Goal: Task Accomplishment & Management: Use online tool/utility

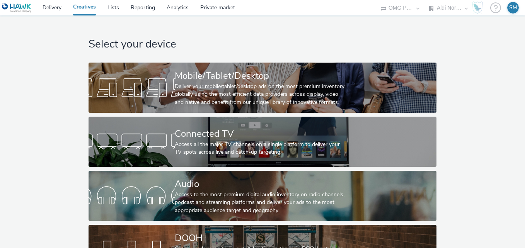
select select "491a0746-e20e-4106-832b-22d0456ef05d"
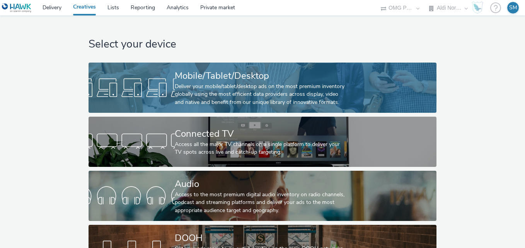
scroll to position [37, 0]
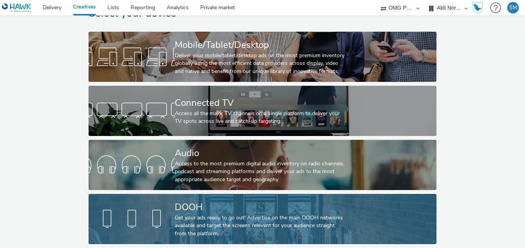
click at [264, 214] on div "Get your ads ready to go out! Advertise on the main DOOH networks available and…" at bounding box center [261, 226] width 172 height 24
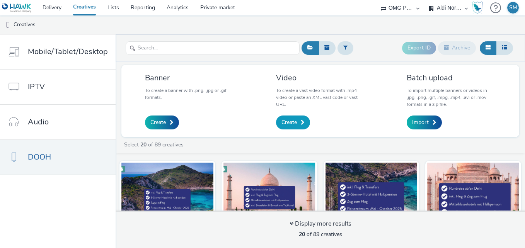
click at [289, 118] on link "Create" at bounding box center [293, 123] width 34 height 14
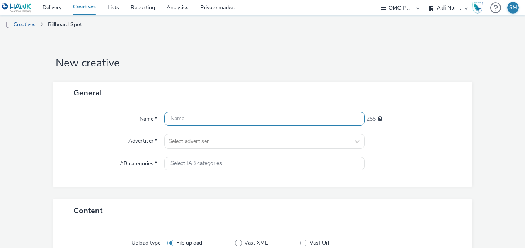
click at [237, 120] on input "text" at bounding box center [264, 119] width 200 height 14
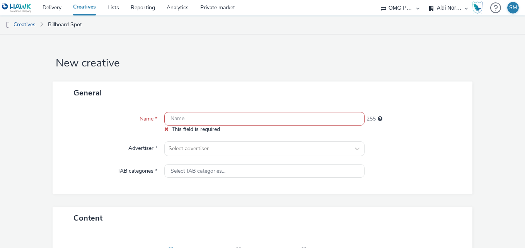
paste input "Aldi Nord_LT3 Frische_MP4_10 sec_DCLP_250825-200925_07082025"
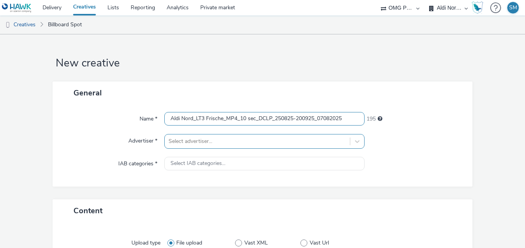
type input "Aldi Nord_LT3 Frische_MP4_10 sec_DCLP_250825-200925_07082025"
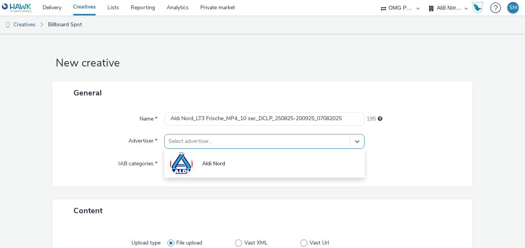
click at [275, 140] on div at bounding box center [258, 141] width 178 height 9
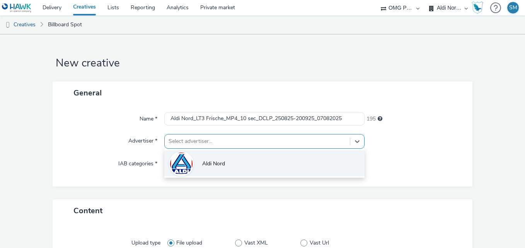
click at [221, 161] on span "Aldi Nord" at bounding box center [213, 164] width 23 height 8
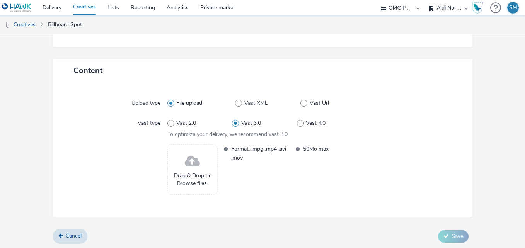
scroll to position [146, 0]
click at [224, 149] on span at bounding box center [226, 152] width 5 height 18
click at [193, 160] on span at bounding box center [192, 160] width 15 height 20
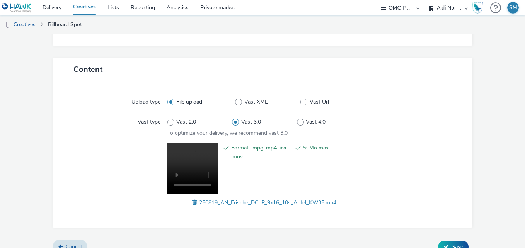
scroll to position [158, 0]
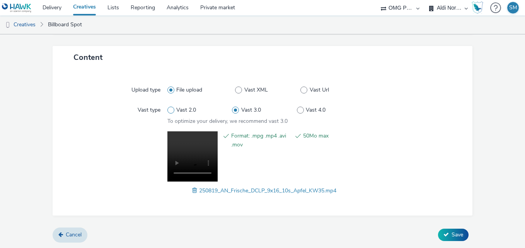
click at [170, 110] on span at bounding box center [170, 110] width 7 height 7
click at [170, 110] on input "Vast 2.0" at bounding box center [169, 110] width 5 height 5
radio input "true"
radio input "false"
click at [233, 110] on span at bounding box center [235, 110] width 7 height 7
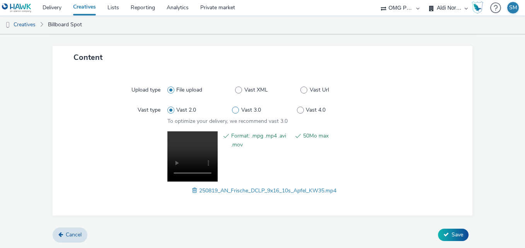
click at [233, 110] on input "Vast 3.0" at bounding box center [234, 110] width 5 height 5
radio input "false"
radio input "true"
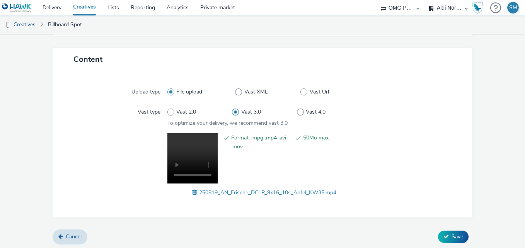
scroll to position [157, 0]
click at [452, 237] on span "Save" at bounding box center [458, 236] width 12 height 7
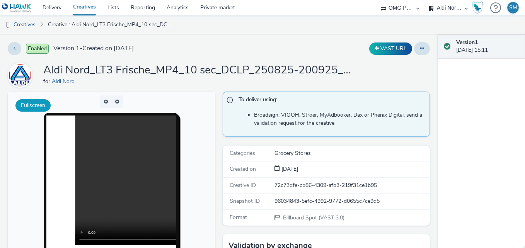
click at [32, 105] on button "Fullscreen" at bounding box center [32, 105] width 35 height 12
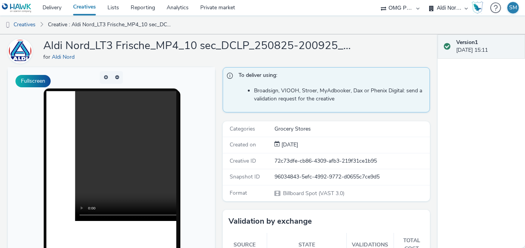
scroll to position [24, 0]
click at [104, 77] on button "button" at bounding box center [106, 78] width 12 height 13
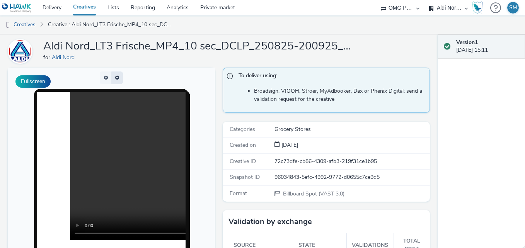
click at [115, 77] on button "button" at bounding box center [117, 78] width 12 height 13
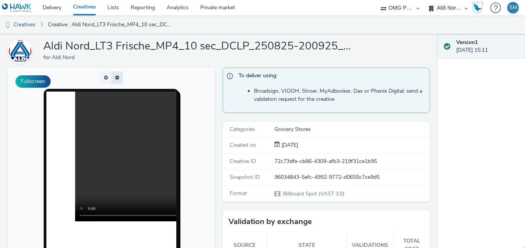
click at [115, 77] on button "button" at bounding box center [117, 78] width 12 height 13
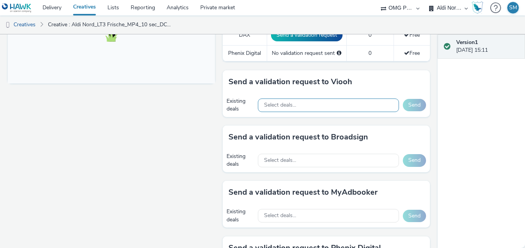
scroll to position [326, 0]
click at [222, 7] on link "Private market" at bounding box center [218, 7] width 46 height 15
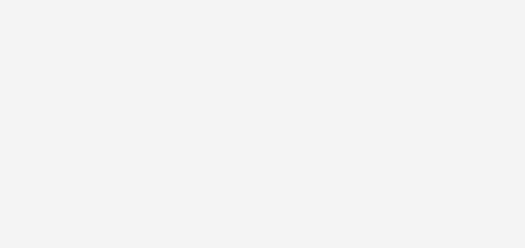
select select "491a0746-e20e-4106-832b-22d0456ef05d"
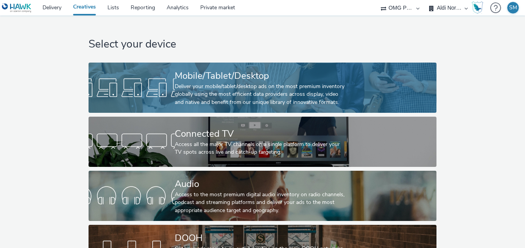
scroll to position [37, 0]
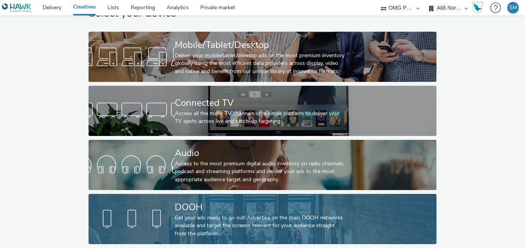
click at [214, 214] on div "Get your ads ready to go out! Advertise on the main DOOH networks available and…" at bounding box center [261, 226] width 172 height 24
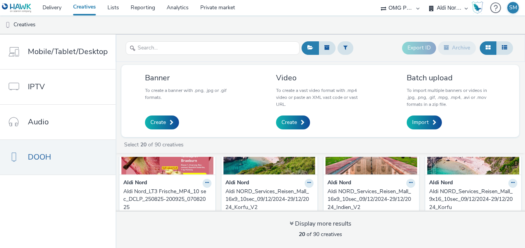
scroll to position [64, 0]
click at [157, 173] on img at bounding box center [167, 136] width 92 height 75
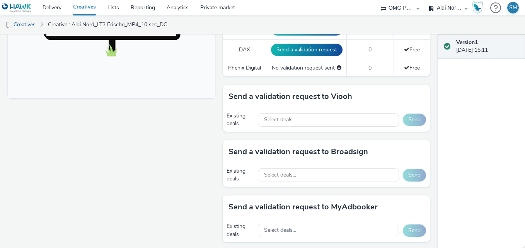
scroll to position [310, 0]
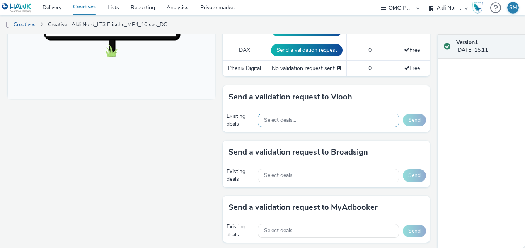
click at [354, 118] on div "Select deals..." at bounding box center [328, 121] width 141 height 14
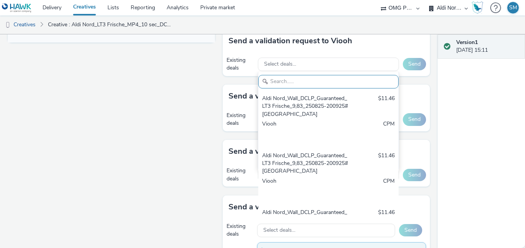
scroll to position [476, 0]
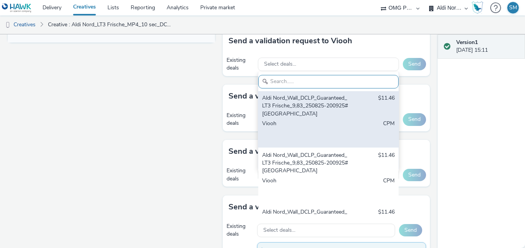
click at [303, 118] on div "Aldi Nord_Wall_DCLP_Guaranteed_LT3 Frische_9,83_250825-200925#[GEOGRAPHIC_DATA]" at bounding box center [305, 106] width 87 height 24
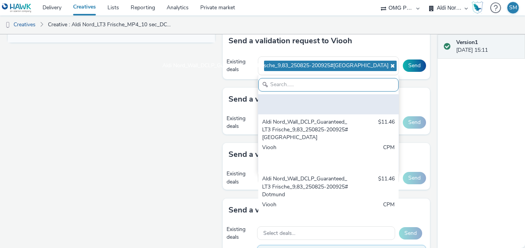
scroll to position [526, 0]
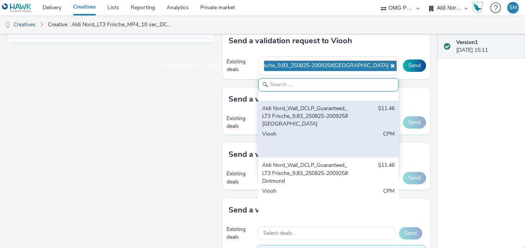
click at [309, 128] on div "Aldi Nord_Wall_DCLP_Guaranteed_LT3 Frische_9,83_250825-200925#[GEOGRAPHIC_DATA]" at bounding box center [305, 117] width 87 height 24
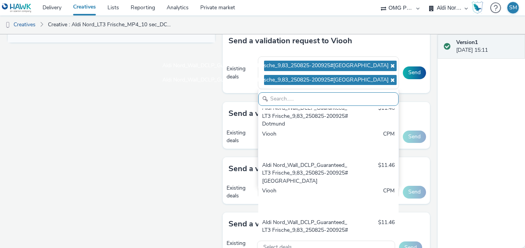
scroll to position [599, 0]
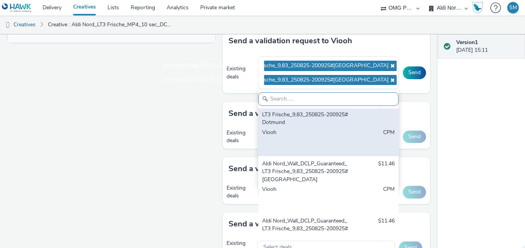
click at [322, 126] on div "Aldi Nord_Wall_DCLP_Guaranteed_LT3 Frische_9,83_250825-200925#Dotmund" at bounding box center [305, 115] width 87 height 24
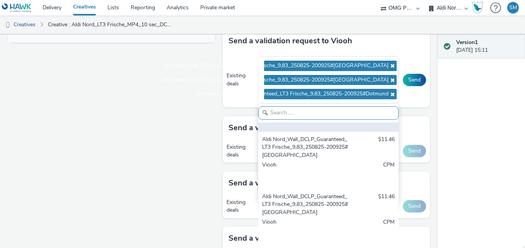
scroll to position [653, 0]
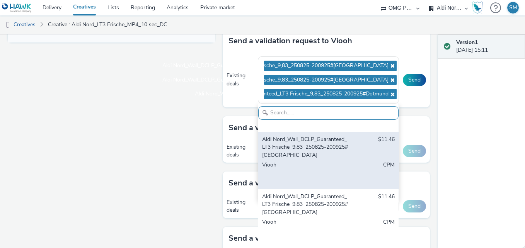
click at [318, 159] on div "Aldi Nord_Wall_DCLP_Guaranteed_LT3 Frische_9,83_250825-200925#[GEOGRAPHIC_DATA]" at bounding box center [305, 148] width 87 height 24
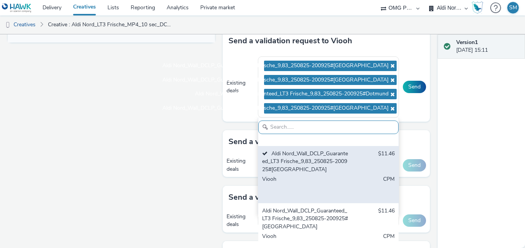
scroll to position [683, 0]
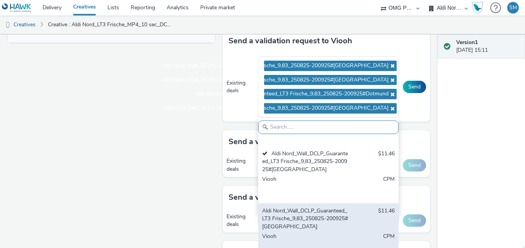
click at [309, 220] on div "Aldi Nord_Wall_DCLP_Guaranteed_LT3 Frische_9,83_250825-200925#[GEOGRAPHIC_DATA]" at bounding box center [305, 219] width 87 height 24
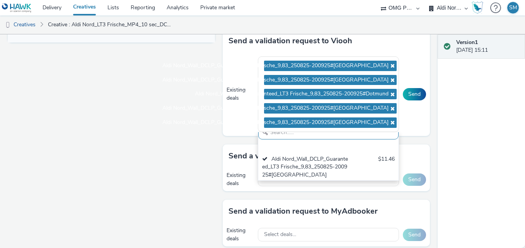
click at [448, 113] on div "Version 1 [DATE] 15:11" at bounding box center [481, 141] width 87 height 214
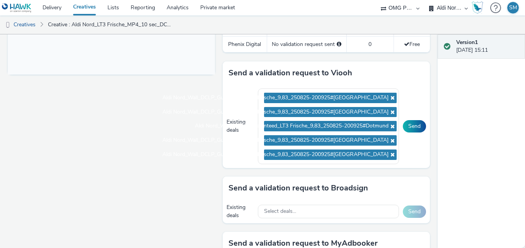
scroll to position [334, 0]
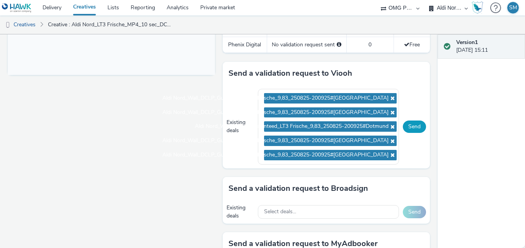
click at [411, 127] on button "Send" at bounding box center [414, 127] width 23 height 12
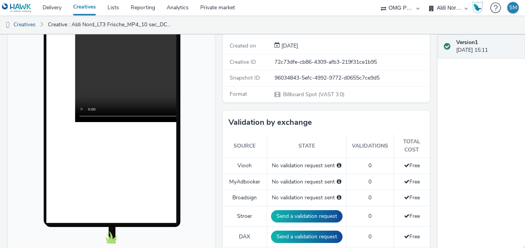
scroll to position [124, 0]
click at [308, 166] on div "No validation request sent" at bounding box center [307, 166] width 72 height 8
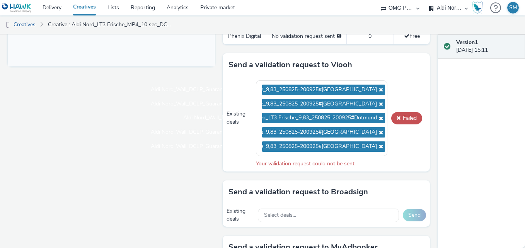
scroll to position [342, 0]
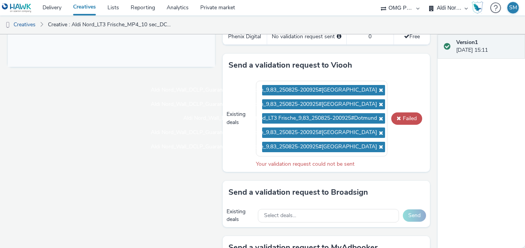
click at [476, 161] on div "Version 1 [DATE] 15:11" at bounding box center [481, 141] width 87 height 214
click at [53, 7] on link "Delivery" at bounding box center [52, 7] width 31 height 15
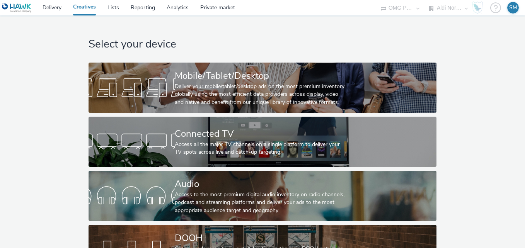
select select "491a0746-e20e-4106-832b-22d0456ef05d"
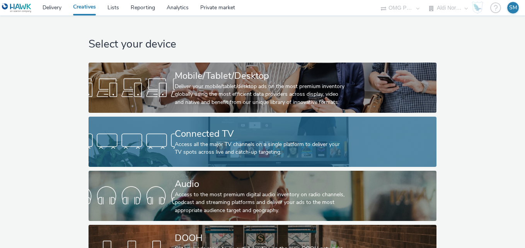
scroll to position [37, 0]
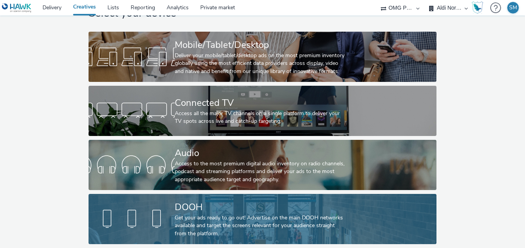
click at [213, 206] on div "DOOH" at bounding box center [261, 208] width 172 height 14
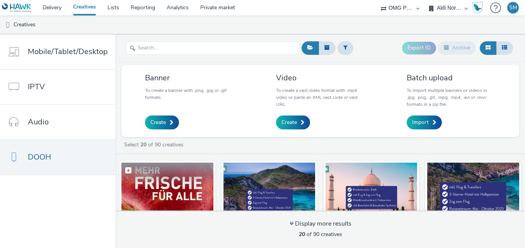
click at [178, 175] on label at bounding box center [167, 170] width 92 height 15
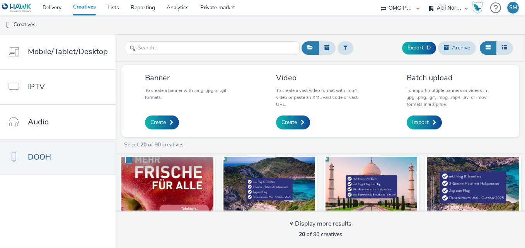
scroll to position [10, 0]
click at [128, 158] on span at bounding box center [128, 160] width 7 height 7
checkbox input "false"
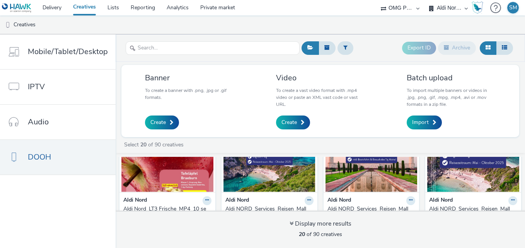
scroll to position [48, 0]
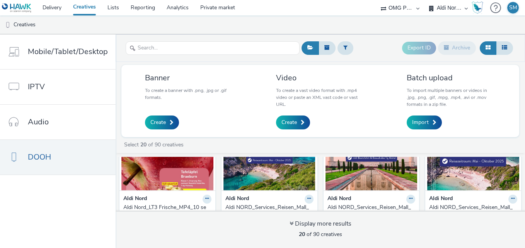
click at [172, 171] on img at bounding box center [167, 152] width 92 height 75
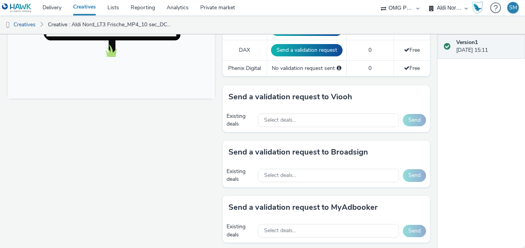
scroll to position [310, 0]
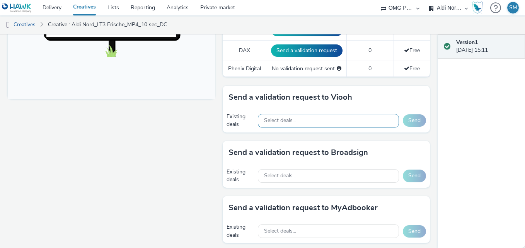
click at [374, 119] on div "Select deals..." at bounding box center [328, 121] width 141 height 14
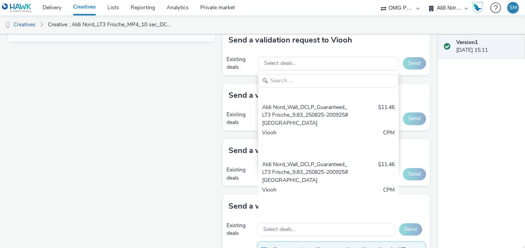
scroll to position [368, 0]
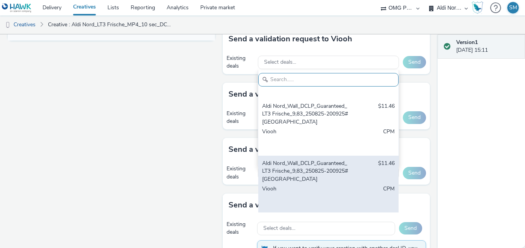
click at [312, 175] on div "Aldi Nord_Wall_DCLP_Guaranteed_LT3 Frische_9,83_250825-200925#[GEOGRAPHIC_DATA]" at bounding box center [305, 172] width 87 height 24
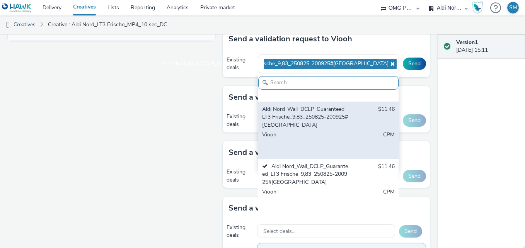
click at [306, 118] on div "Aldi Nord_Wall_DCLP_Guaranteed_LT3 Frische_9,83_250825-200925#[GEOGRAPHIC_DATA]" at bounding box center [305, 118] width 87 height 24
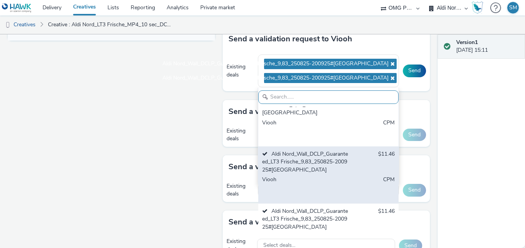
scroll to position [602, 0]
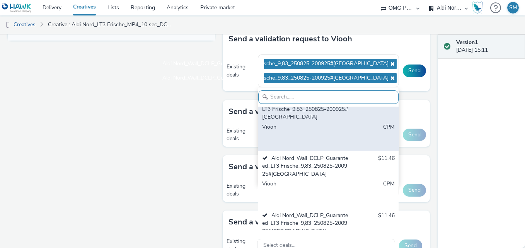
click at [311, 121] on div "Aldi Nord_Wall_DCLP_Guaranteed_LT3 Frische_9,83_250825-200925#Dortmund" at bounding box center [305, 109] width 87 height 24
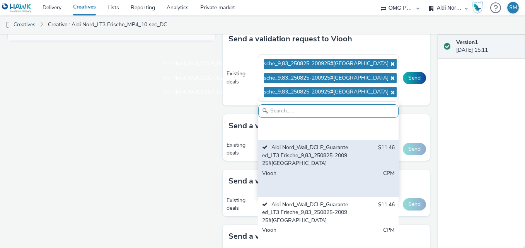
scroll to position [569, 0]
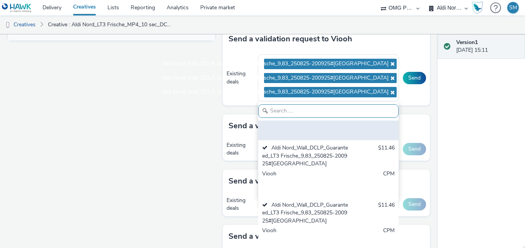
click at [313, 137] on div "Viooh" at bounding box center [305, 125] width 87 height 24
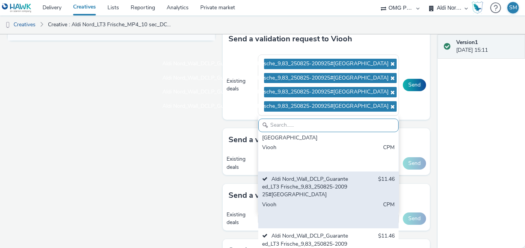
scroll to position [495, 0]
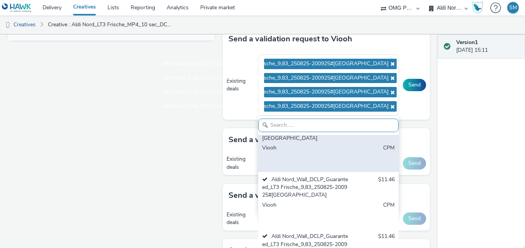
click at [319, 142] on div "Aldi Nord_Wall_DCLP_Guaranteed_LT3 Frische_9,83_250825-200925#[GEOGRAPHIC_DATA]" at bounding box center [305, 131] width 87 height 24
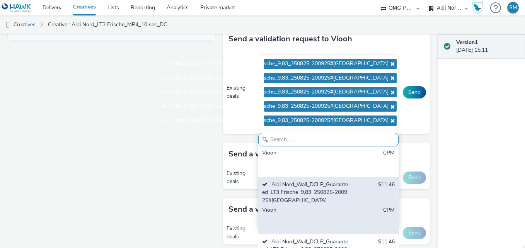
scroll to position [447, 0]
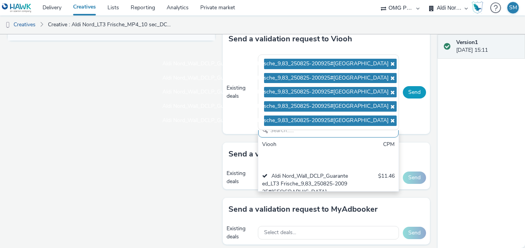
click at [407, 93] on button "Send" at bounding box center [414, 92] width 23 height 12
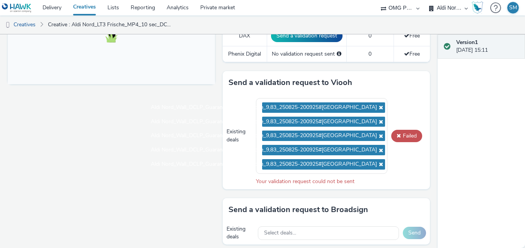
scroll to position [324, 0]
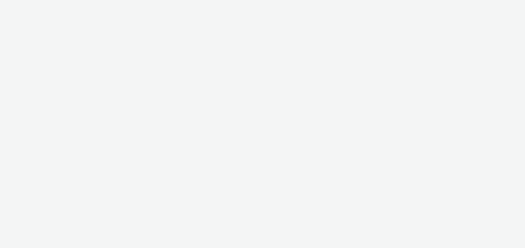
select select "491a0746-e20e-4106-832b-22d0456ef05d"
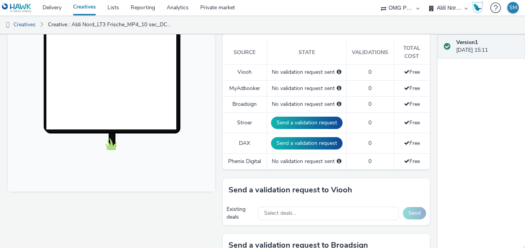
scroll to position [238, 0]
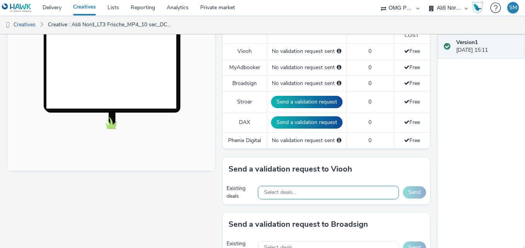
click at [314, 191] on div "Select deals..." at bounding box center [328, 193] width 141 height 14
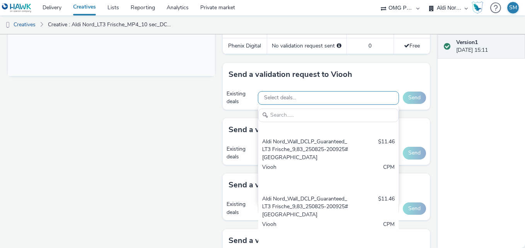
scroll to position [683, 0]
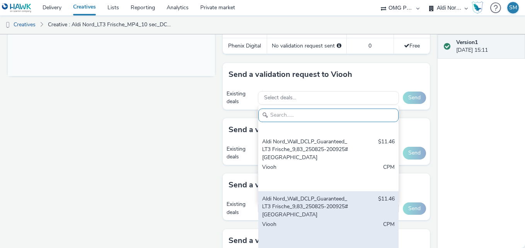
click at [302, 215] on div "Aldi Nord_Wall_DCLP_Guaranteed_LT3 Frische_9,83_250825-200925#[GEOGRAPHIC_DATA]" at bounding box center [305, 207] width 87 height 24
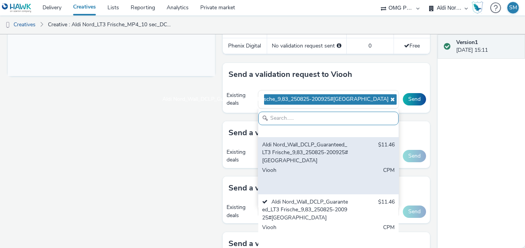
click at [312, 154] on div "Aldi Nord_Wall_DCLP_Guaranteed_LT3 Frische_9,83_250825-200925#[GEOGRAPHIC_DATA]" at bounding box center [305, 153] width 87 height 24
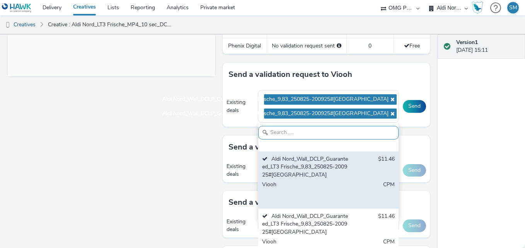
scroll to position [628, 0]
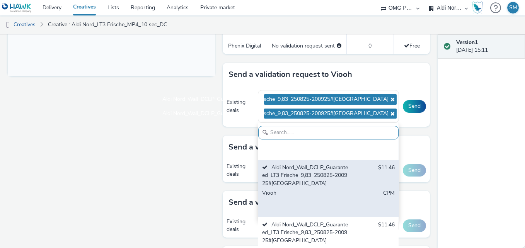
click at [312, 130] on div "Aldi Nord_Wall_DCLP_Guaranteed_LT3 Frische_9,83_250825-200925#Dortmund" at bounding box center [305, 119] width 87 height 24
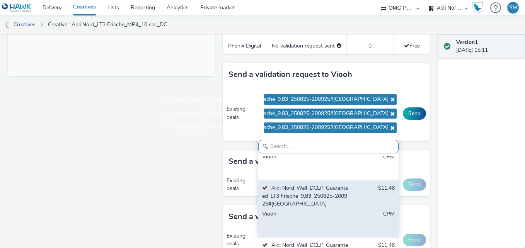
scroll to position [564, 0]
click at [314, 178] on div "Viooh" at bounding box center [305, 166] width 87 height 24
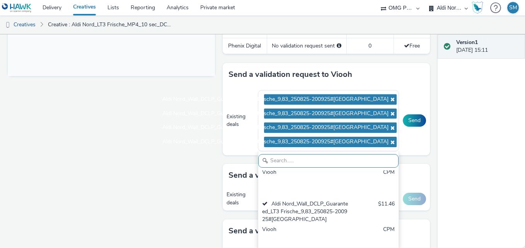
scroll to position [505, 0]
click at [314, 167] on div "Aldi Nord_Wall_DCLP_Guaranteed_LT3 Frische_9,83_250825-200925#[GEOGRAPHIC_DATA]" at bounding box center [305, 156] width 87 height 24
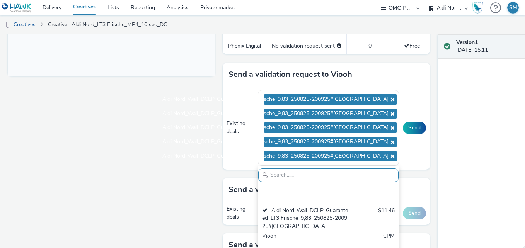
scroll to position [456, 0]
click at [409, 131] on button "Send" at bounding box center [414, 128] width 23 height 12
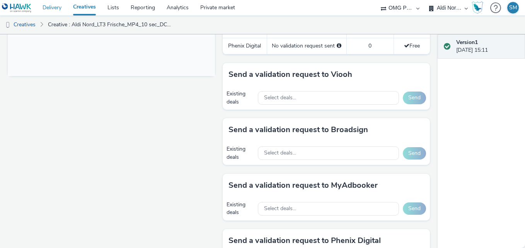
click at [53, 8] on link "Delivery" at bounding box center [52, 7] width 31 height 15
